Goal: Book appointment/travel/reservation

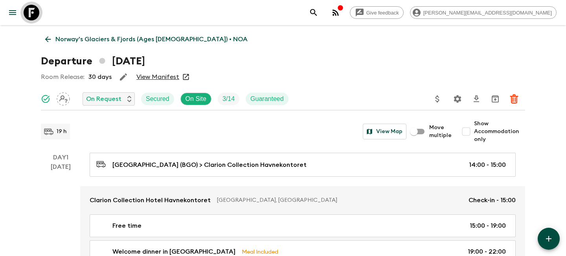
click at [33, 11] on icon at bounding box center [32, 13] width 16 height 16
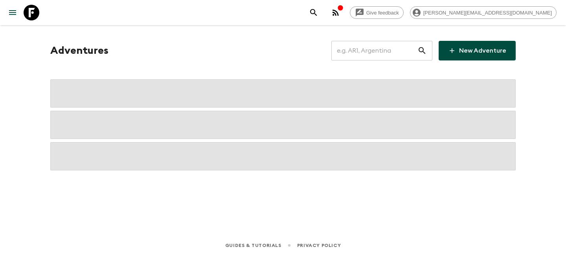
click at [380, 55] on input "text" at bounding box center [375, 51] width 86 height 22
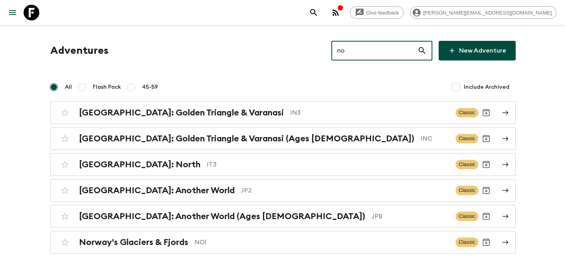
type input "noa"
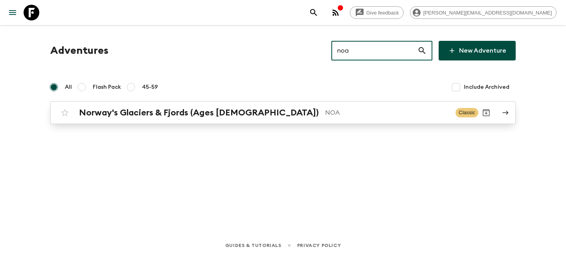
click at [150, 114] on h2 "Norway's Glaciers & Fjords (Ages [DEMOGRAPHIC_DATA])" at bounding box center [199, 113] width 240 height 10
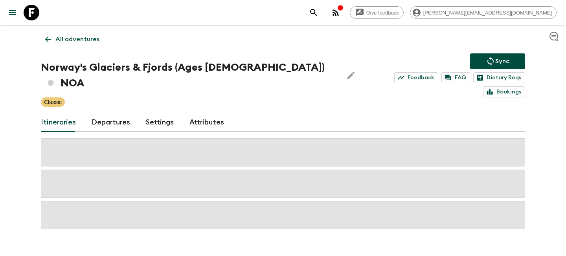
scroll to position [2, 0]
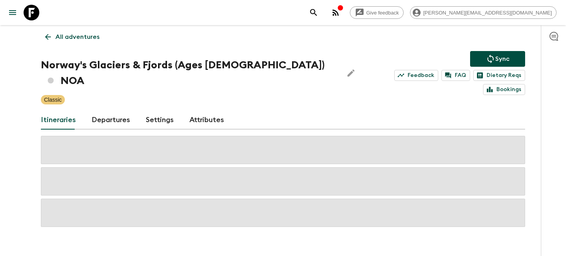
click at [108, 111] on link "Departures" at bounding box center [111, 120] width 39 height 19
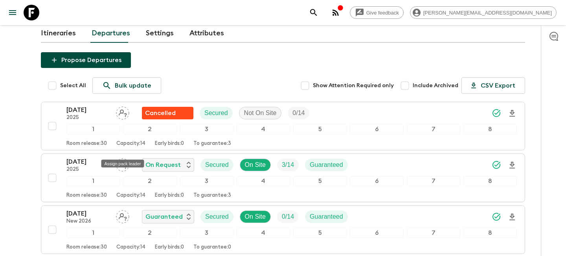
scroll to position [67, 0]
